Goal: Find specific page/section: Find specific page/section

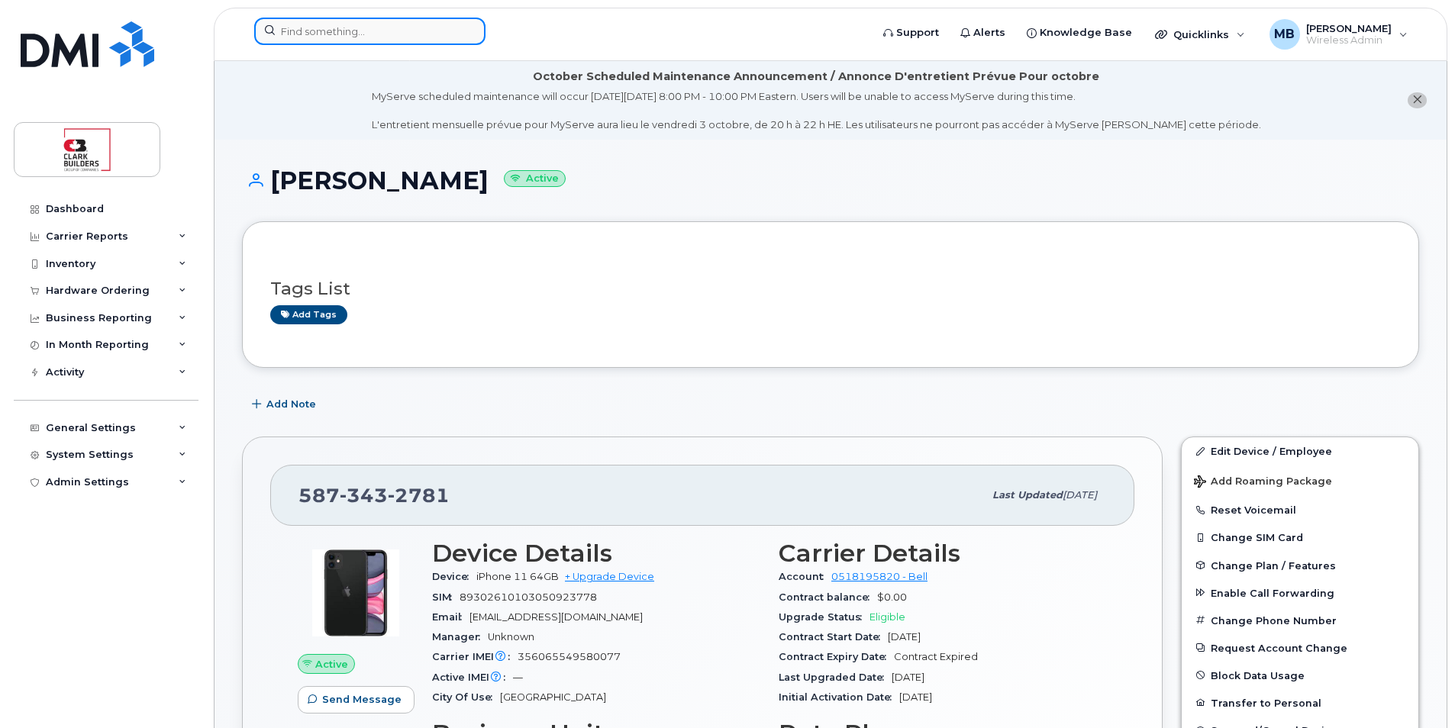
click at [336, 43] on input at bounding box center [369, 31] width 231 height 27
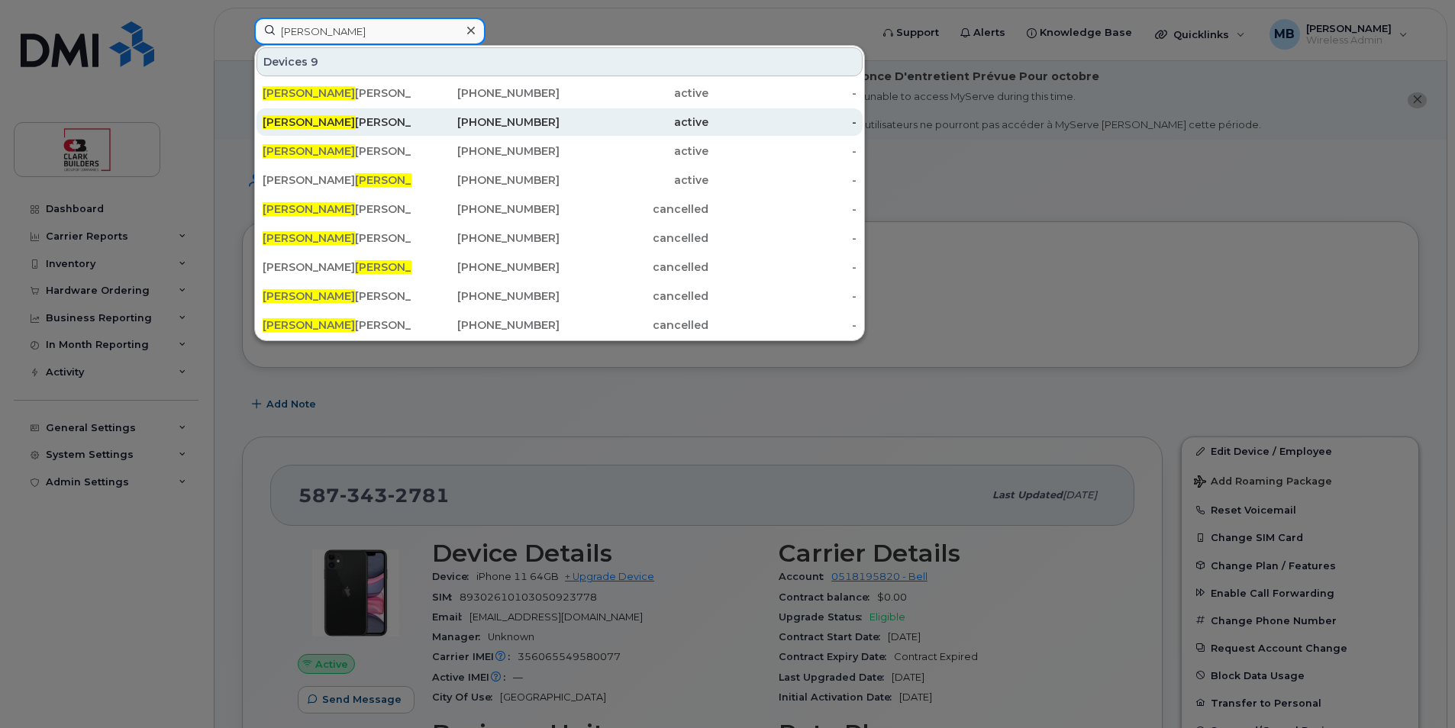
type input "robert"
click at [350, 122] on div "Robert Gillooly" at bounding box center [337, 122] width 149 height 15
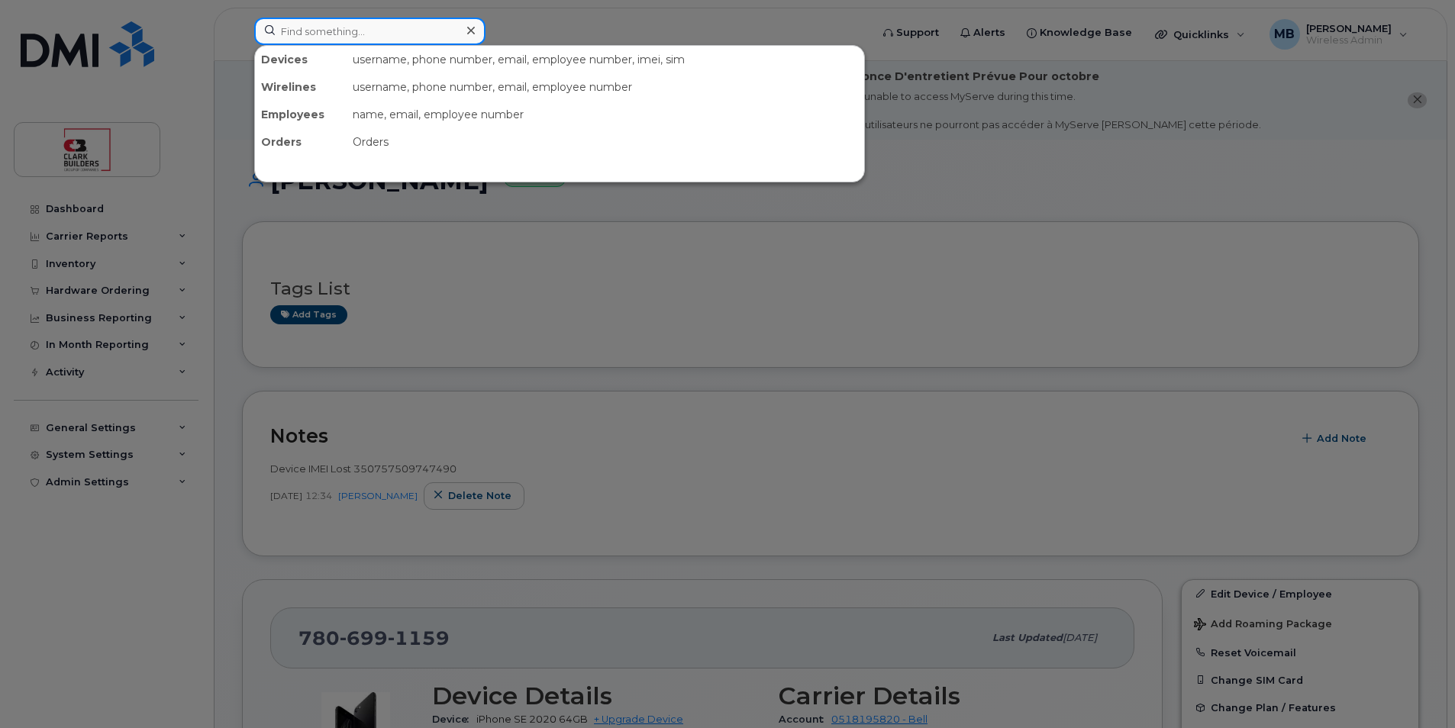
click at [370, 28] on input at bounding box center [369, 31] width 231 height 27
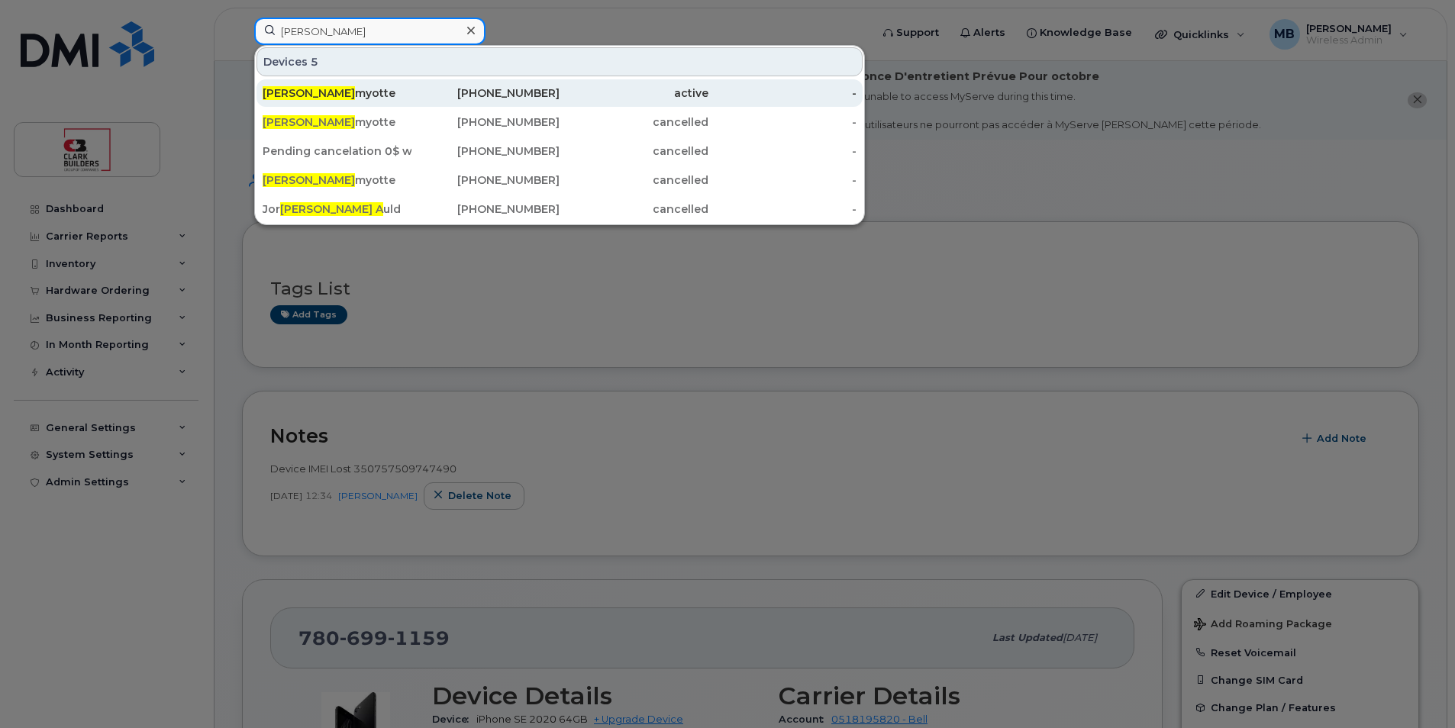
type input "Dan a"
click at [319, 97] on div "Dan A myotte" at bounding box center [337, 93] width 149 height 15
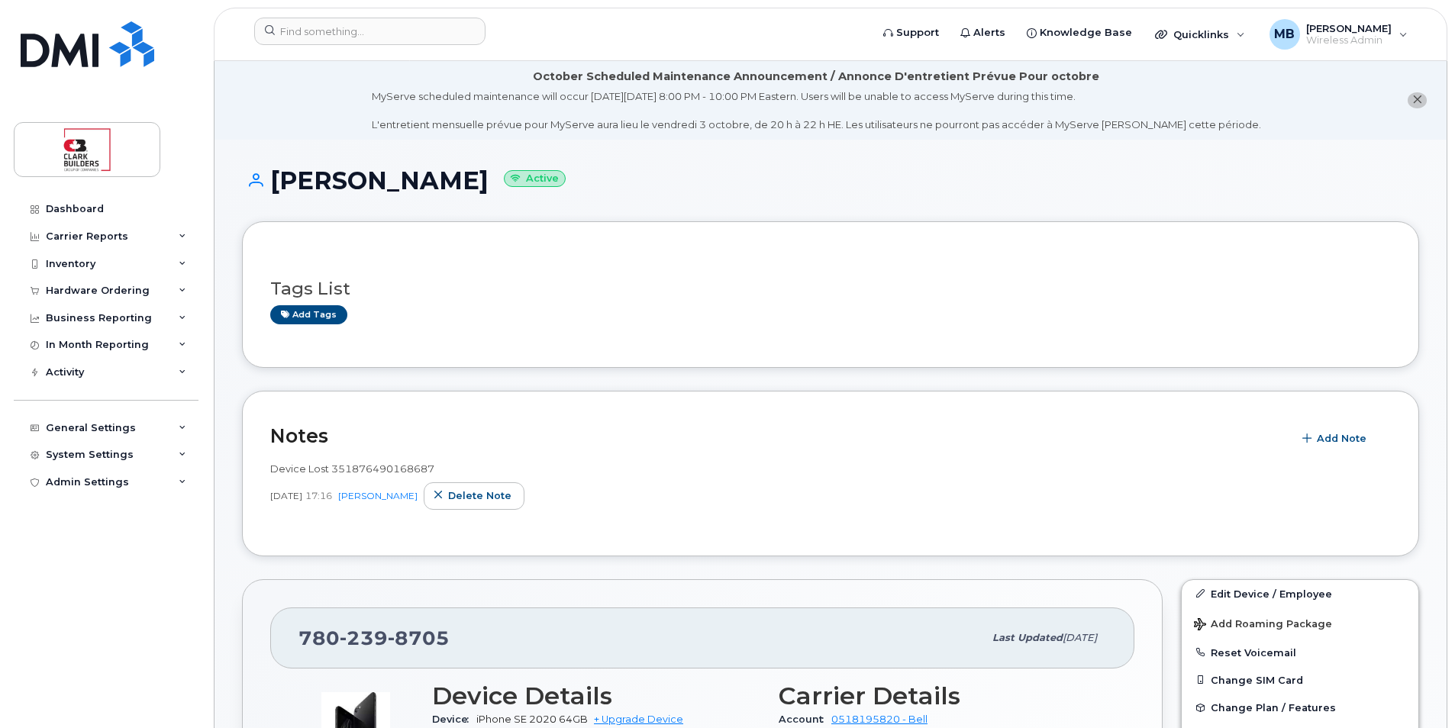
scroll to position [153, 0]
